Goal: Transaction & Acquisition: Purchase product/service

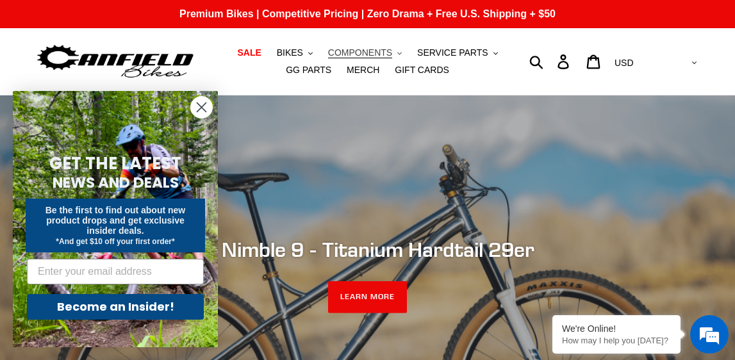
click at [328, 54] on span "COMPONENTS" at bounding box center [360, 52] width 64 height 11
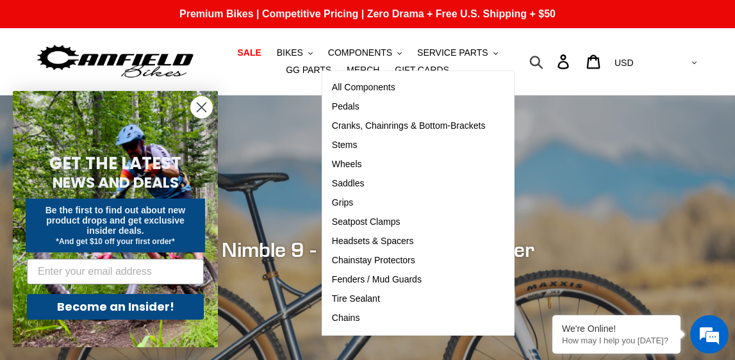
click at [543, 62] on icon "button" at bounding box center [536, 62] width 13 height 13
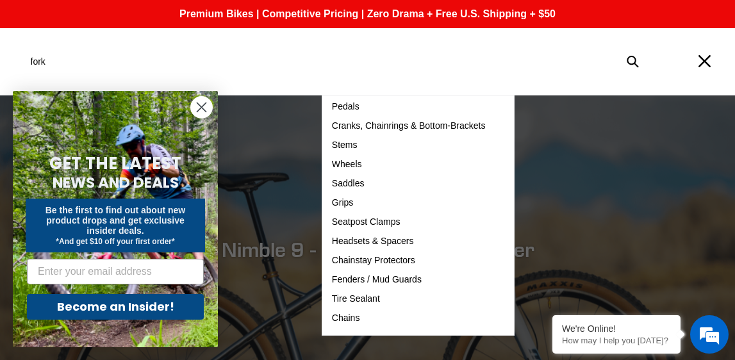
type input "fork"
click at [632, 61] on button "Submit" at bounding box center [633, 61] width 28 height 28
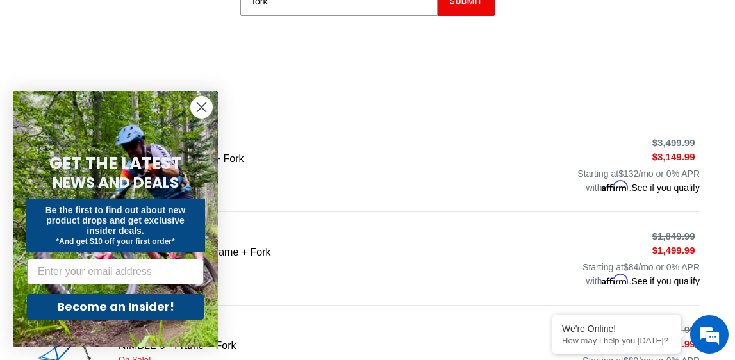
scroll to position [174, 0]
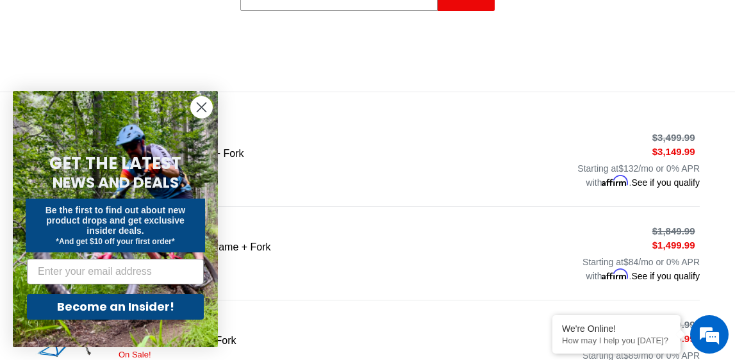
click at [203, 104] on circle "Close dialog" at bounding box center [201, 107] width 21 height 21
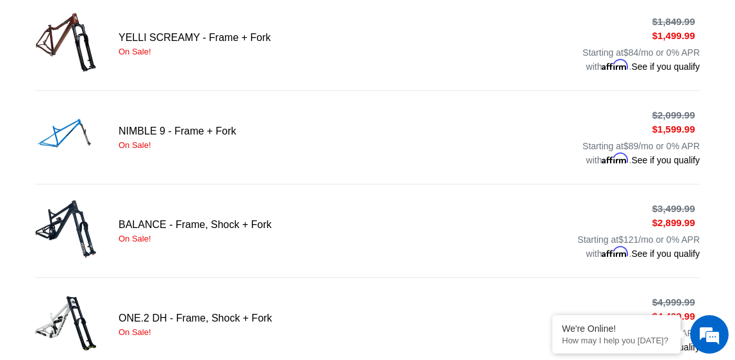
scroll to position [388, 0]
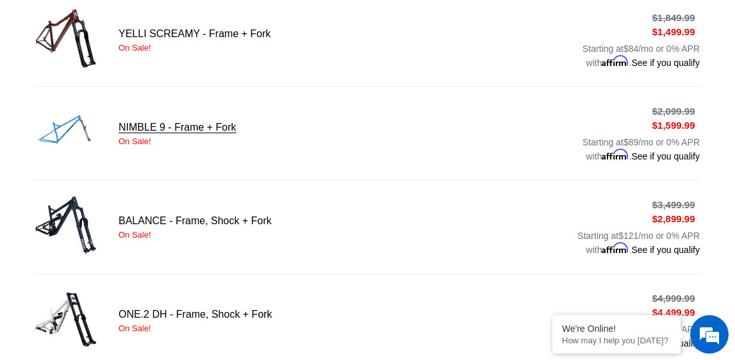
click at [218, 122] on link "NIMBLE 9 - Frame + Fork" at bounding box center [367, 133] width 664 height 65
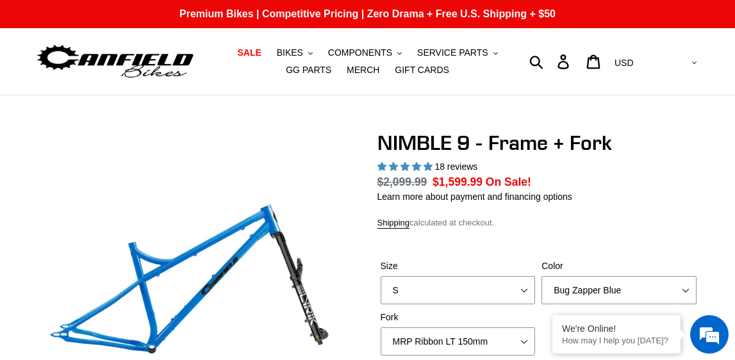
select select "highest-rating"
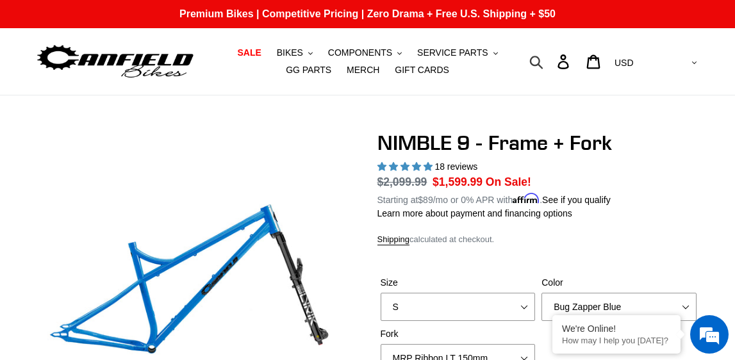
click at [543, 64] on icon "button" at bounding box center [536, 61] width 14 height 15
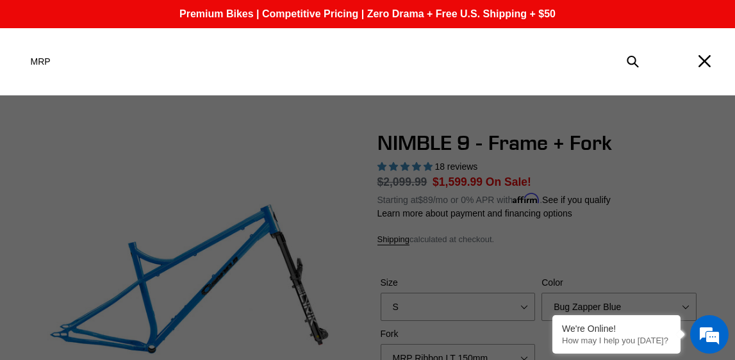
type input "MRP"
click at [632, 61] on button "Submit" at bounding box center [633, 61] width 28 height 28
